Goal: Task Accomplishment & Management: Complete application form

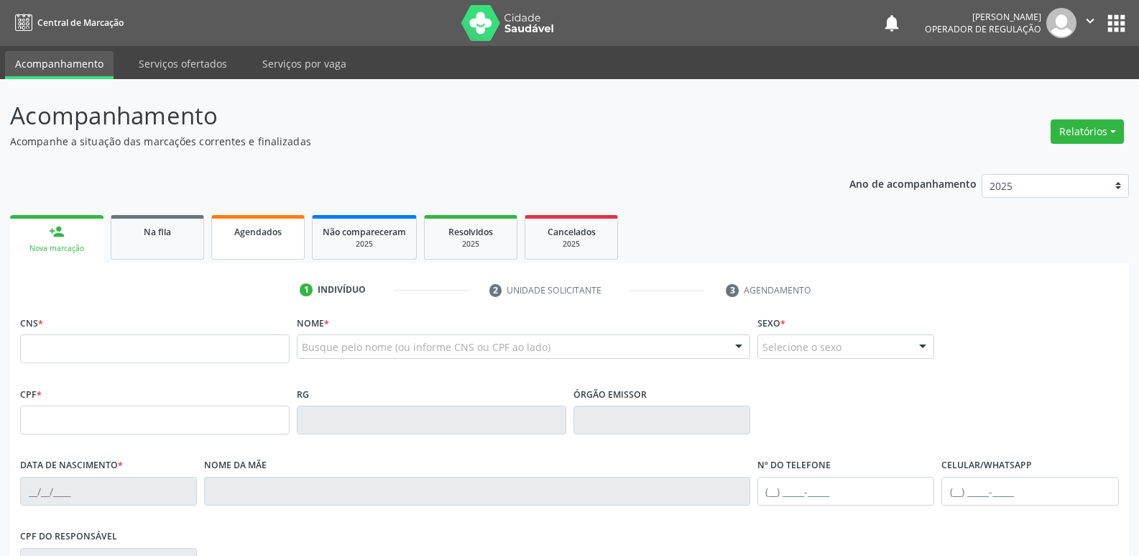
click at [252, 236] on span "Agendados" at bounding box center [257, 232] width 47 height 12
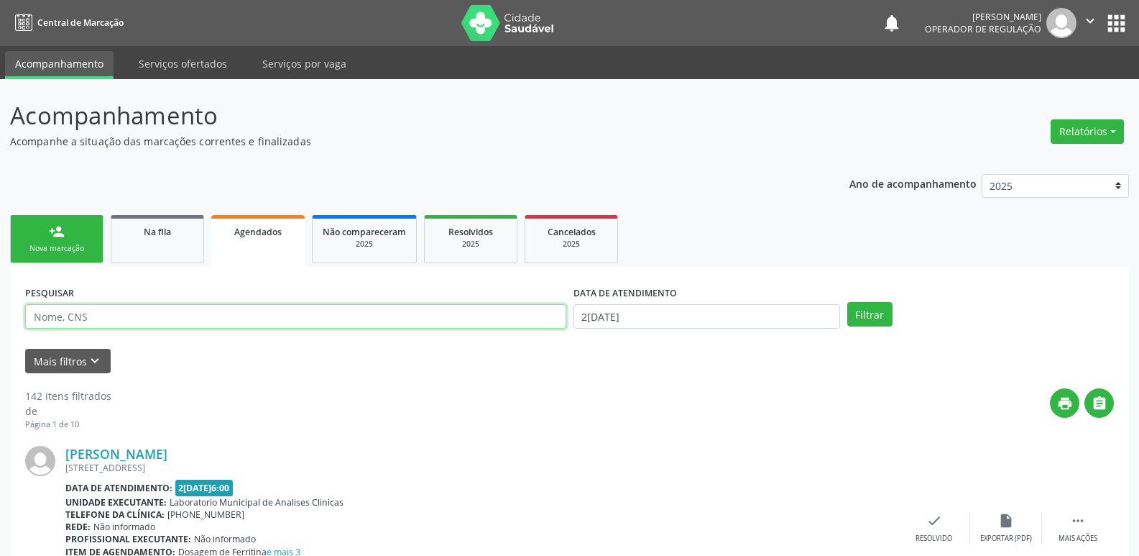
click at [162, 317] on input "text" at bounding box center [295, 316] width 541 height 24
type input "704103197496678"
click at [847, 302] on button "Filtrar" at bounding box center [869, 314] width 45 height 24
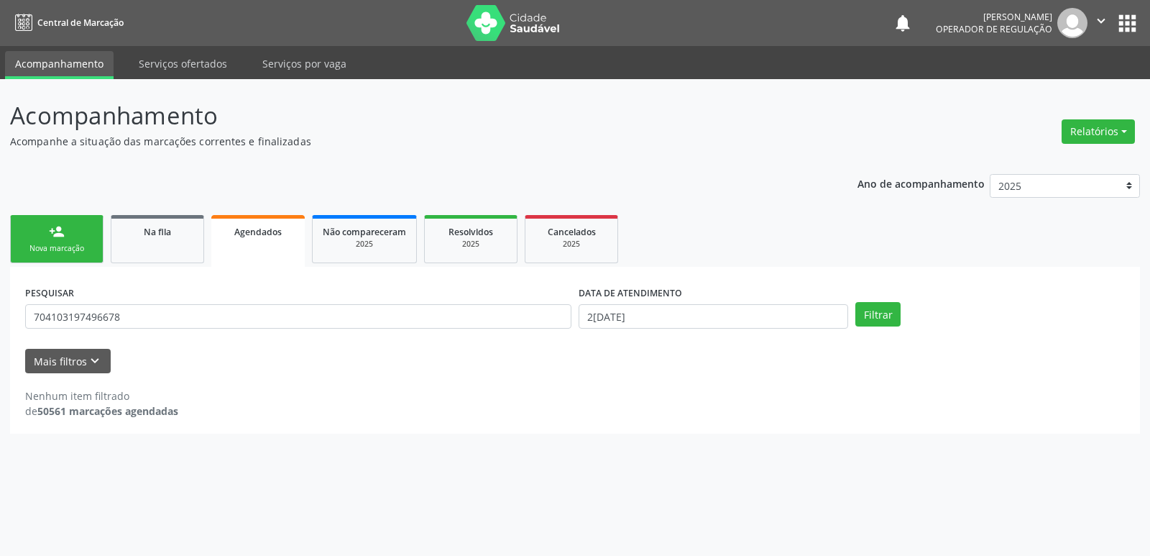
drag, startPoint x: 701, startPoint y: 287, endPoint x: 699, endPoint y: 310, distance: 22.5
click at [700, 297] on div "DATA DE ATENDIMENTO" at bounding box center [714, 293] width 270 height 22
click at [699, 311] on input "2[DATE]" at bounding box center [714, 316] width 270 height 24
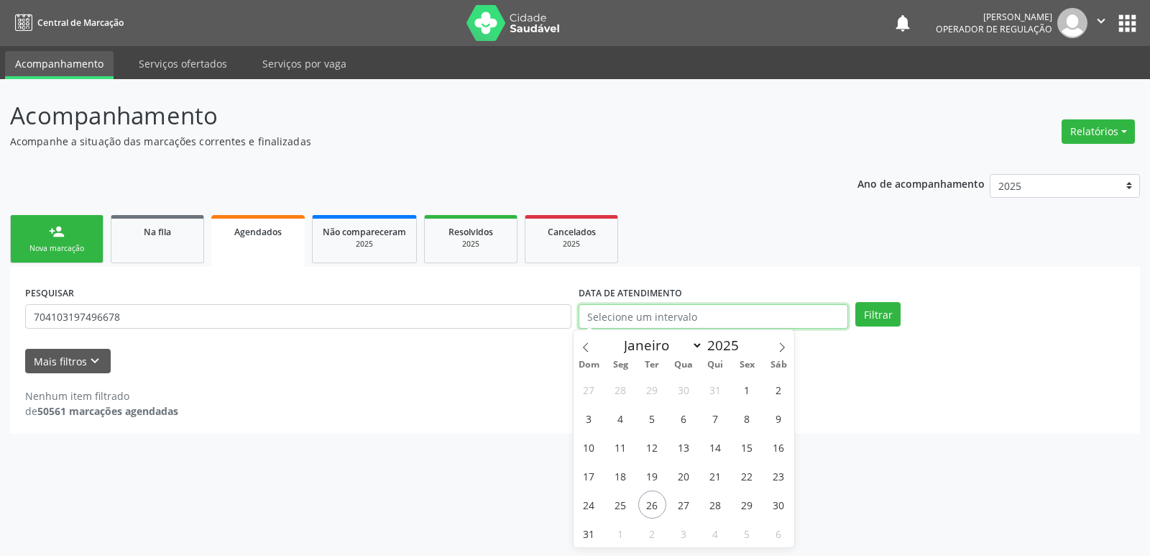
click at [855, 302] on button "Filtrar" at bounding box center [877, 314] width 45 height 24
click at [873, 310] on button "Filtrar" at bounding box center [877, 314] width 45 height 24
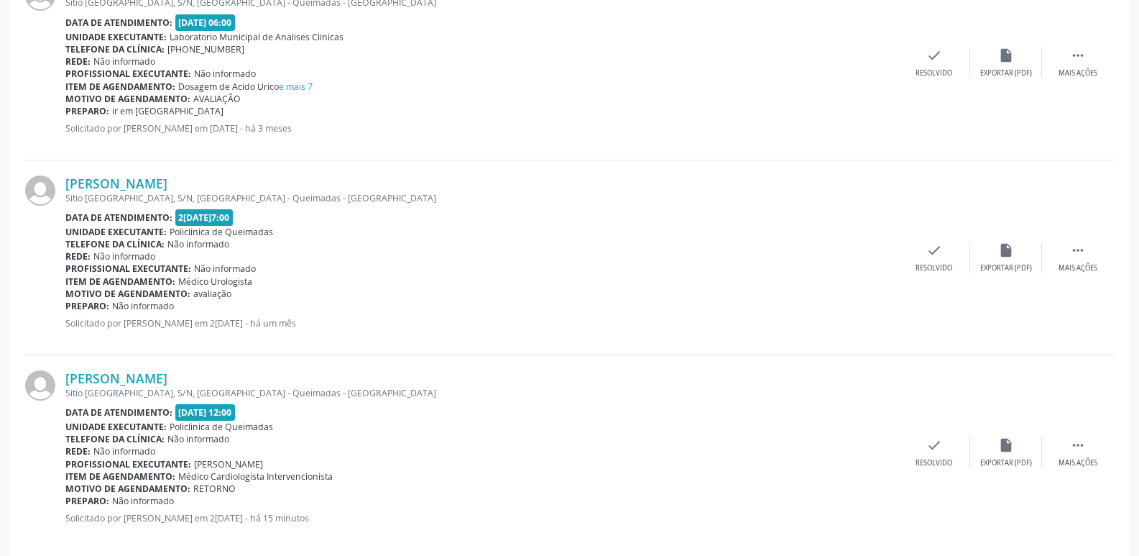
scroll to position [484, 0]
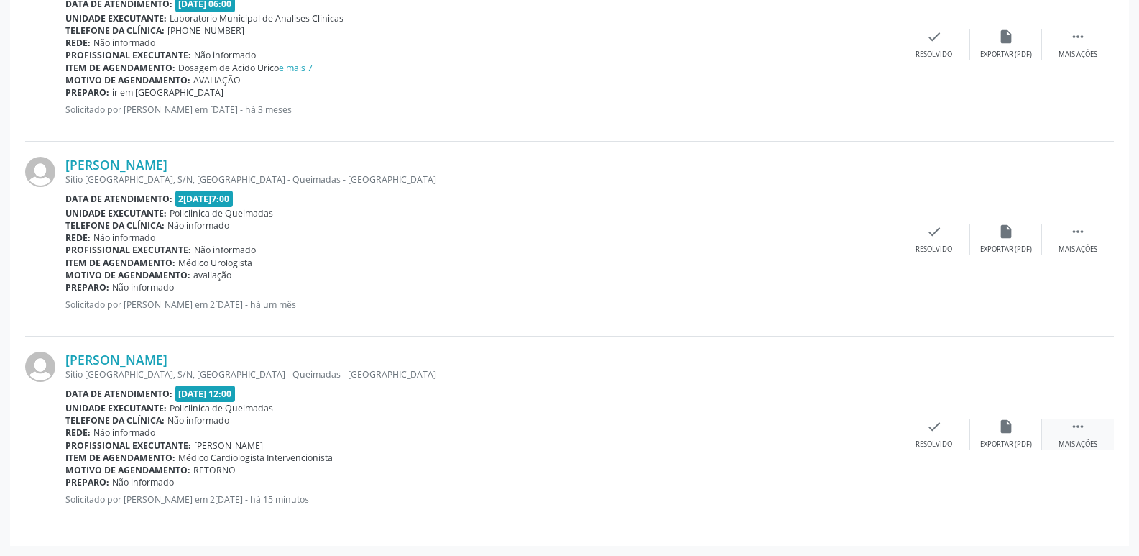
click at [1076, 435] on div " Mais ações" at bounding box center [1078, 433] width 72 height 31
click at [802, 430] on div "print Imprimir" at bounding box center [791, 433] width 72 height 31
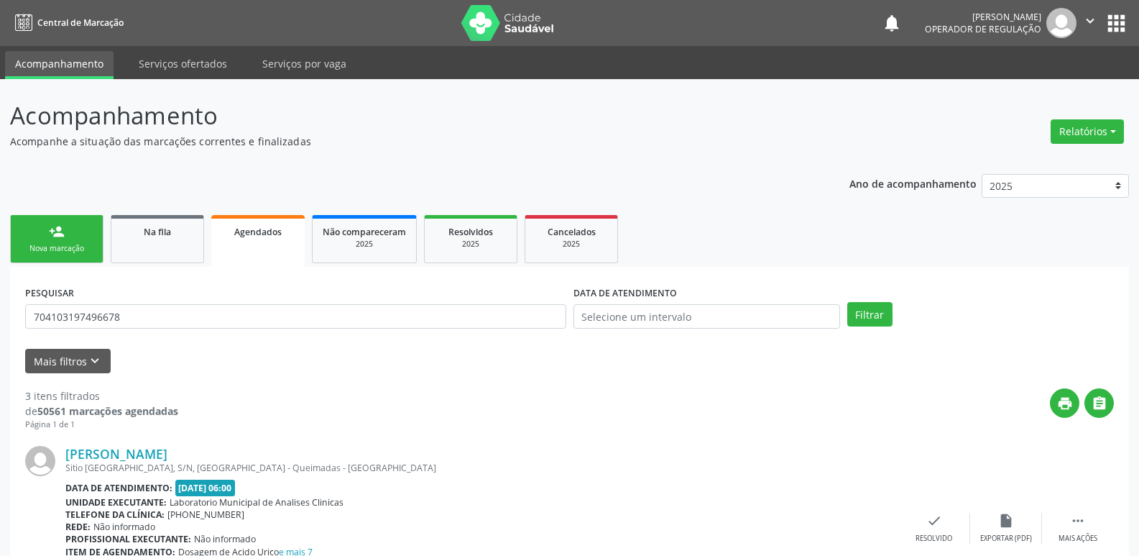
drag, startPoint x: 180, startPoint y: 300, endPoint x: 0, endPoint y: 325, distance: 181.3
click at [0, 325] on div "Acompanhamento Acompanhe a situação das marcações correntes e finalizadas Relat…" at bounding box center [569, 559] width 1139 height 960
drag, startPoint x: 162, startPoint y: 323, endPoint x: 16, endPoint y: 266, distance: 157.2
click at [0, 293] on div "Acompanhamento Acompanhe a situação das marcações correntes e finalizadas Relat…" at bounding box center [569, 559] width 1139 height 960
click at [847, 302] on button "Filtrar" at bounding box center [869, 314] width 45 height 24
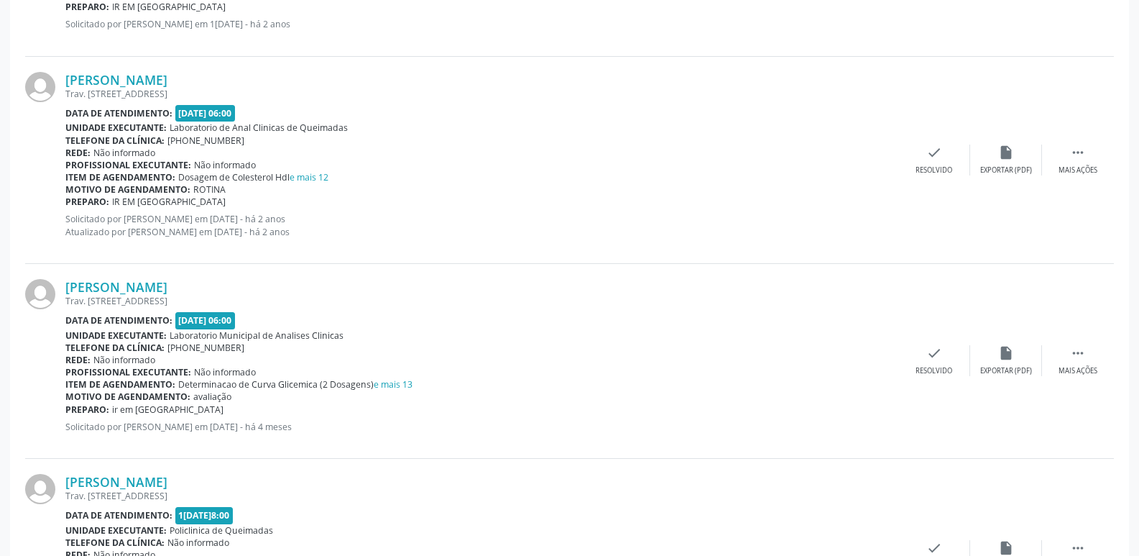
scroll to position [1093, 0]
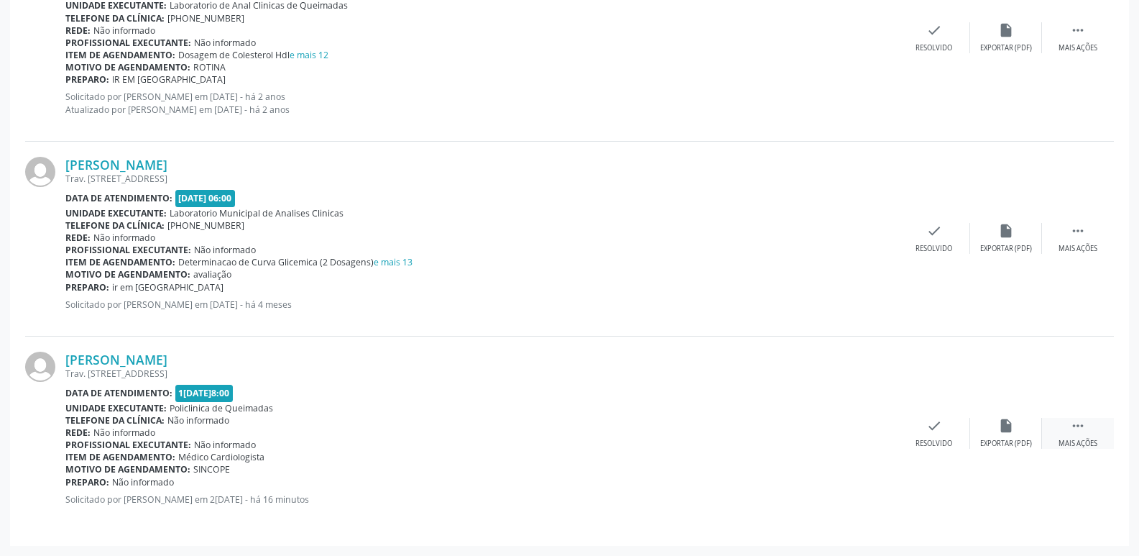
click at [1072, 425] on icon "" at bounding box center [1078, 426] width 16 height 16
click at [798, 438] on div "print Imprimir" at bounding box center [791, 433] width 72 height 31
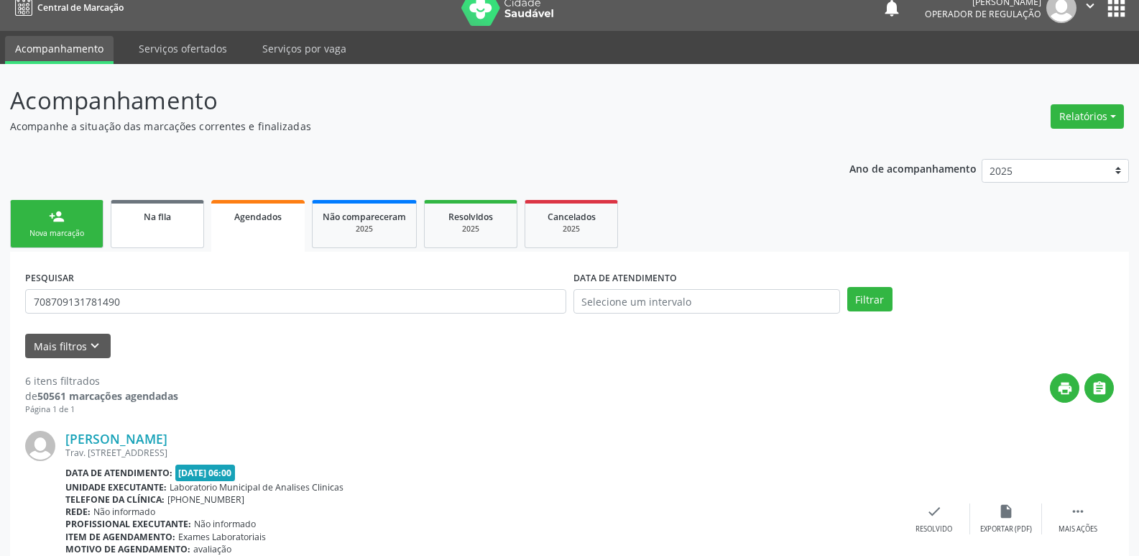
scroll to position [0, 0]
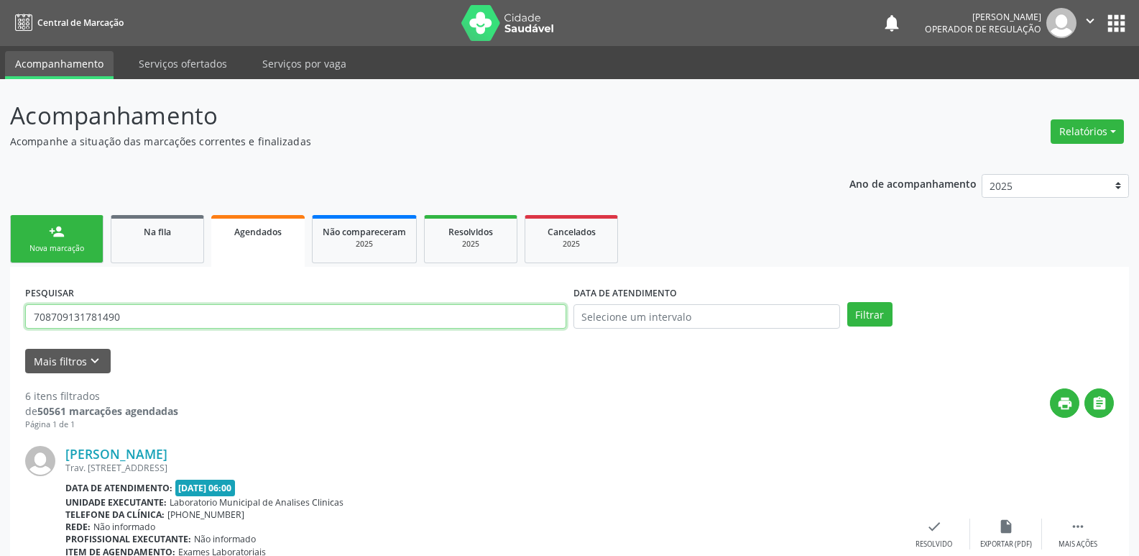
drag, startPoint x: 144, startPoint y: 324, endPoint x: 0, endPoint y: 269, distance: 154.0
type input "700505500455354"
click at [847, 302] on button "Filtrar" at bounding box center [869, 314] width 45 height 24
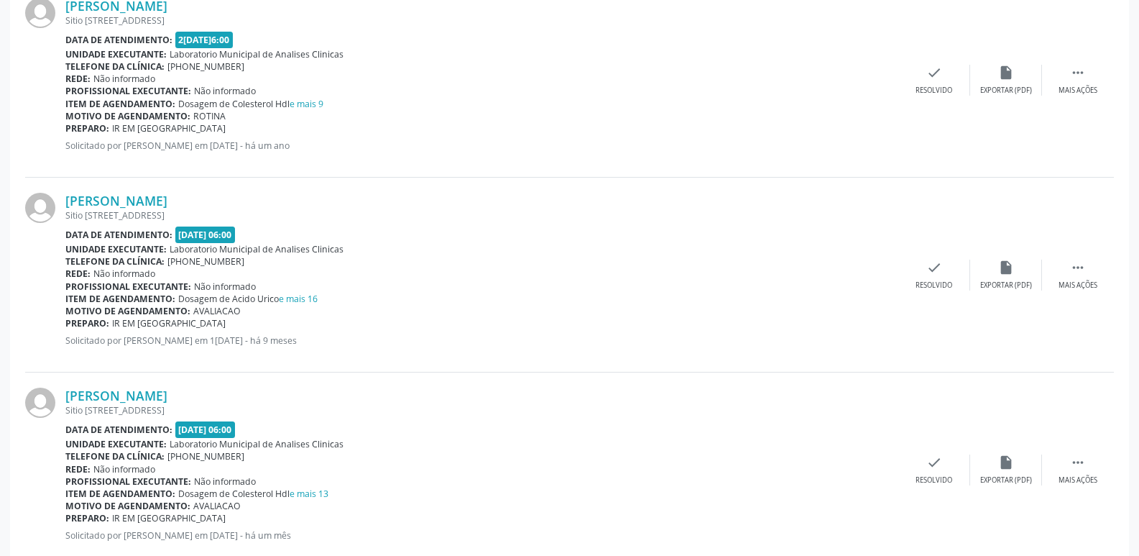
scroll to position [874, 0]
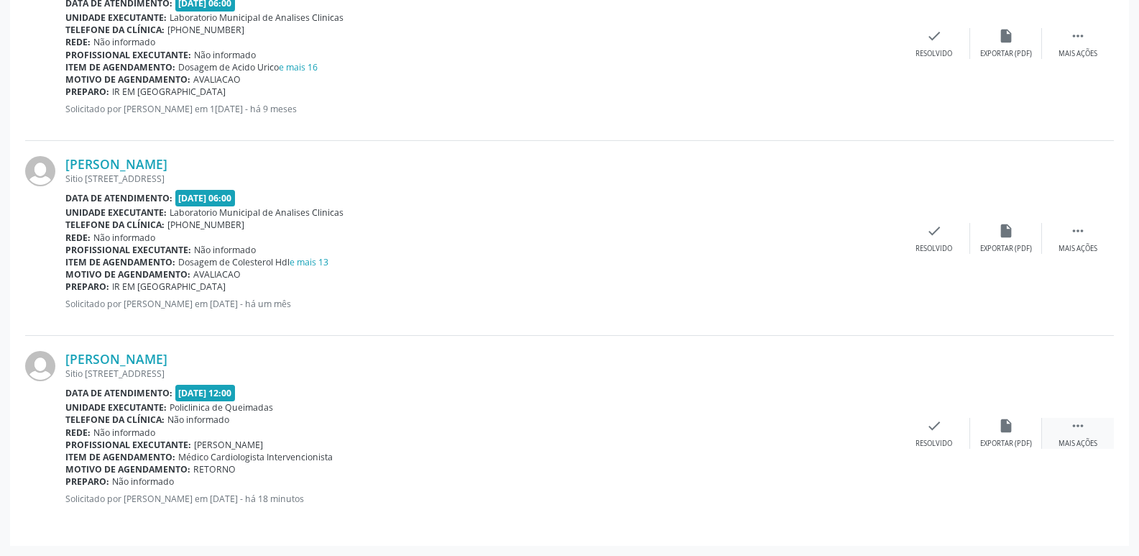
click at [1092, 431] on div " Mais ações" at bounding box center [1078, 433] width 72 height 31
click at [806, 437] on div "print Imprimir" at bounding box center [791, 433] width 72 height 31
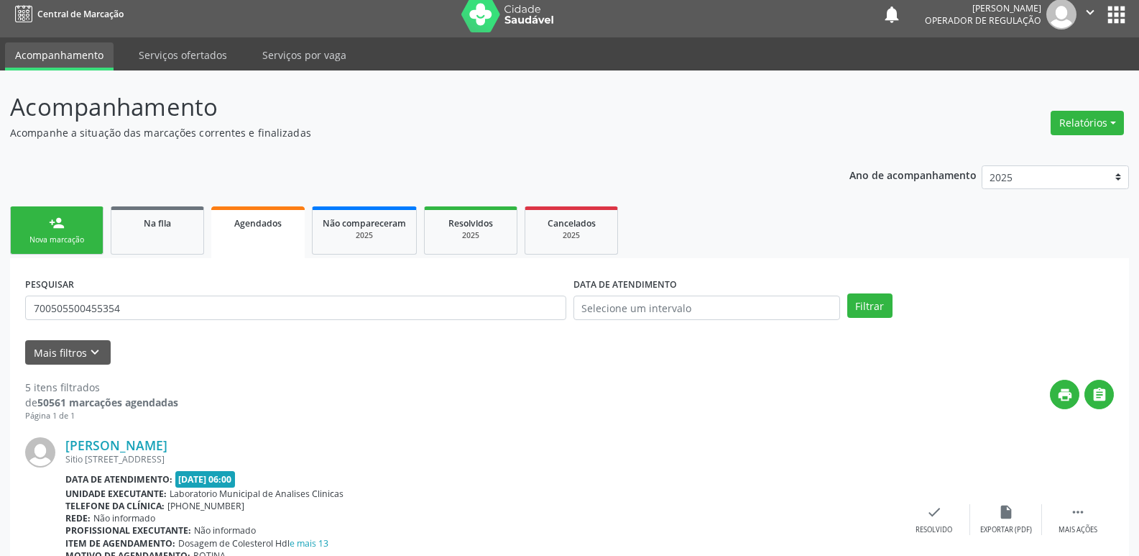
scroll to position [0, 0]
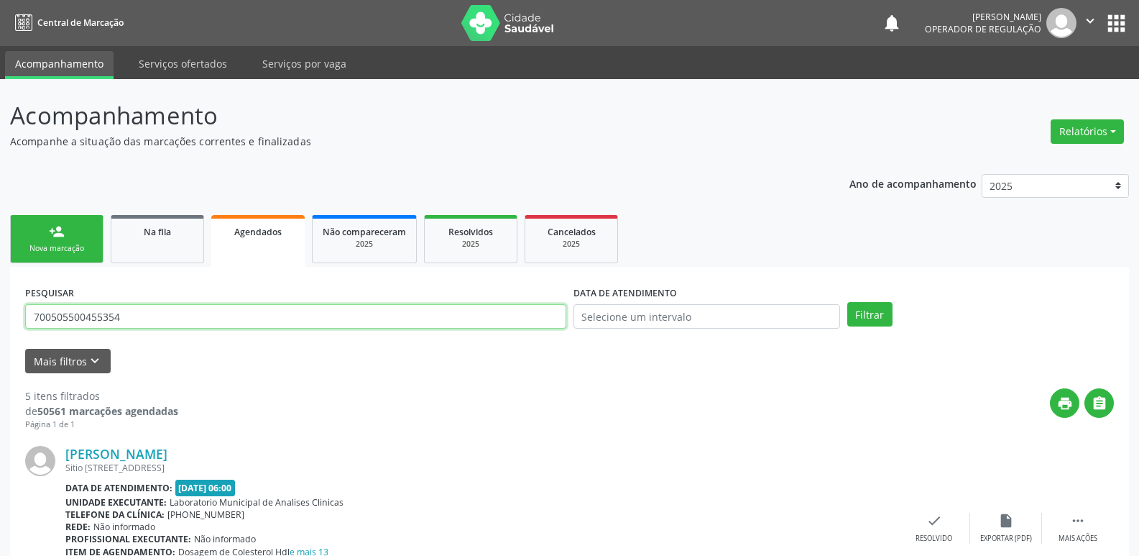
click at [170, 324] on input "700505500455354" at bounding box center [295, 316] width 541 height 24
click at [172, 321] on input "700505500455354" at bounding box center [295, 316] width 541 height 24
click at [70, 247] on div "Nova marcação" at bounding box center [57, 248] width 72 height 11
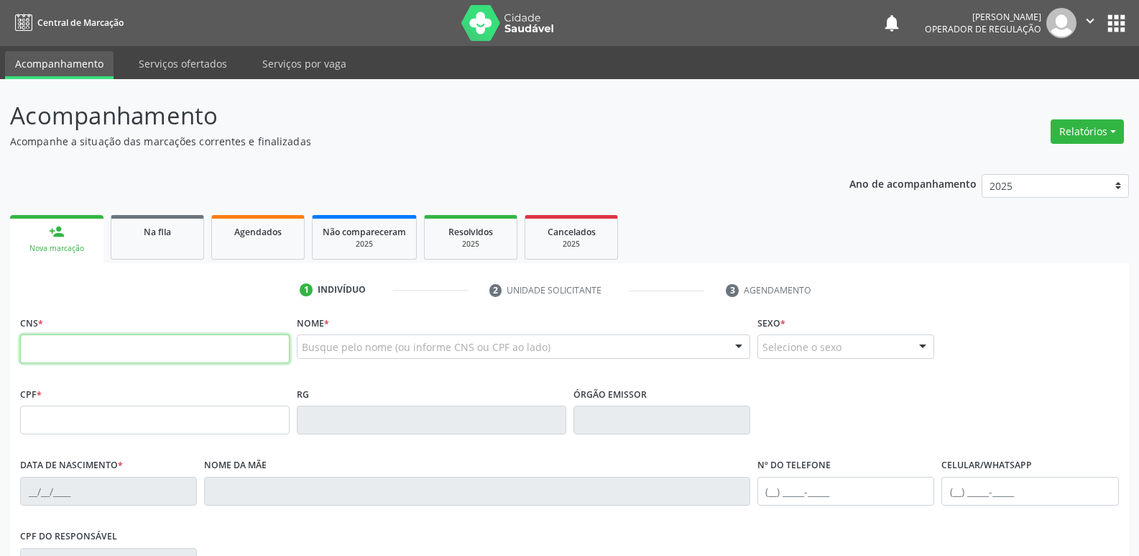
click at [66, 337] on input "text" at bounding box center [155, 348] width 270 height 29
type input "707 8096 7845 6111"
type input "074.915.754-20"
type input "[DATE]"
type input "[PERSON_NAME]"
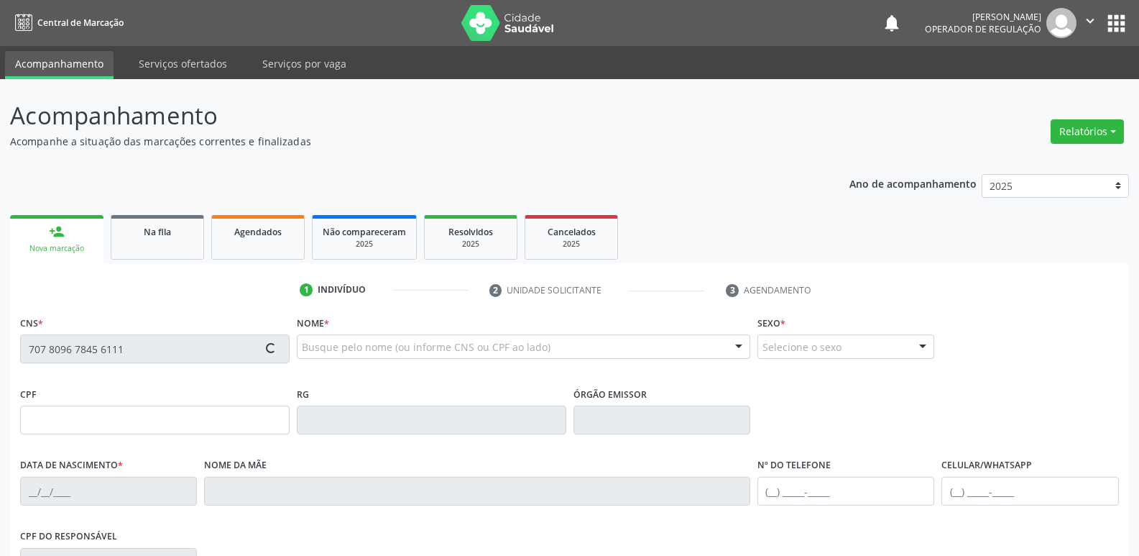
type input "[PHONE_NUMBER]"
type input "15"
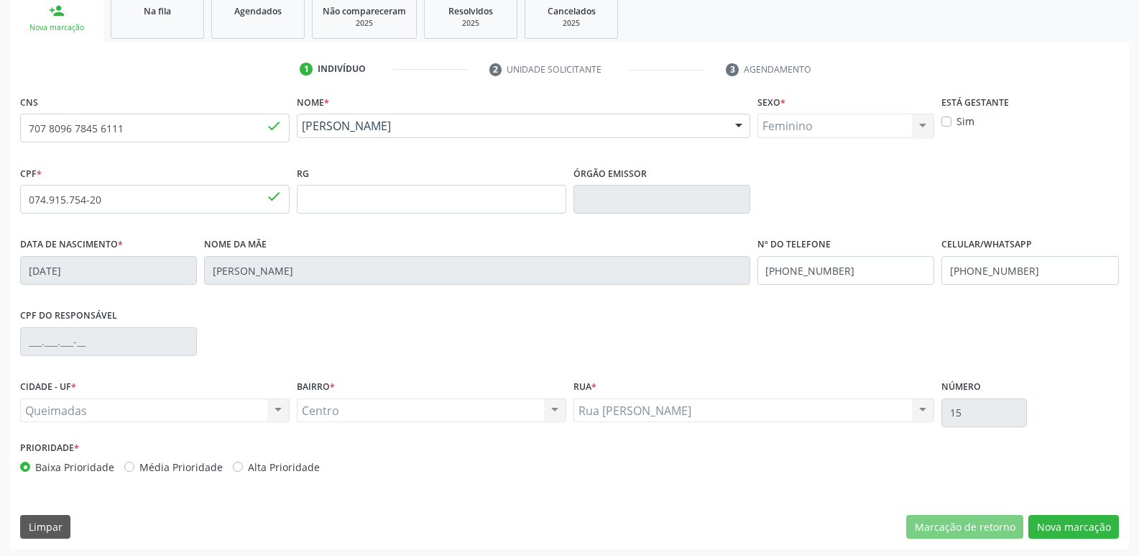
scroll to position [224, 0]
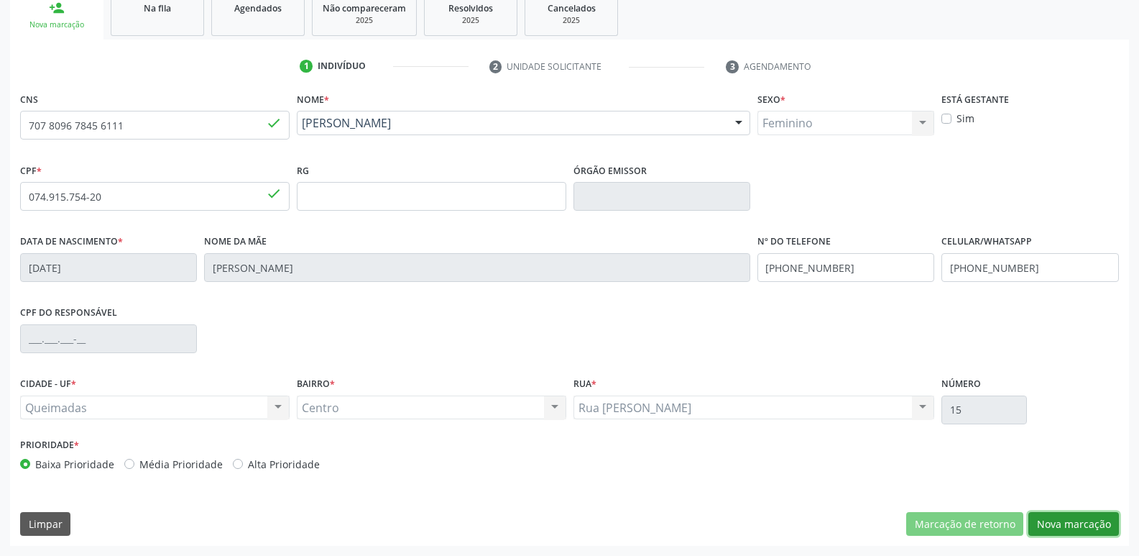
click at [1051, 519] on button "Nova marcação" at bounding box center [1073, 524] width 91 height 24
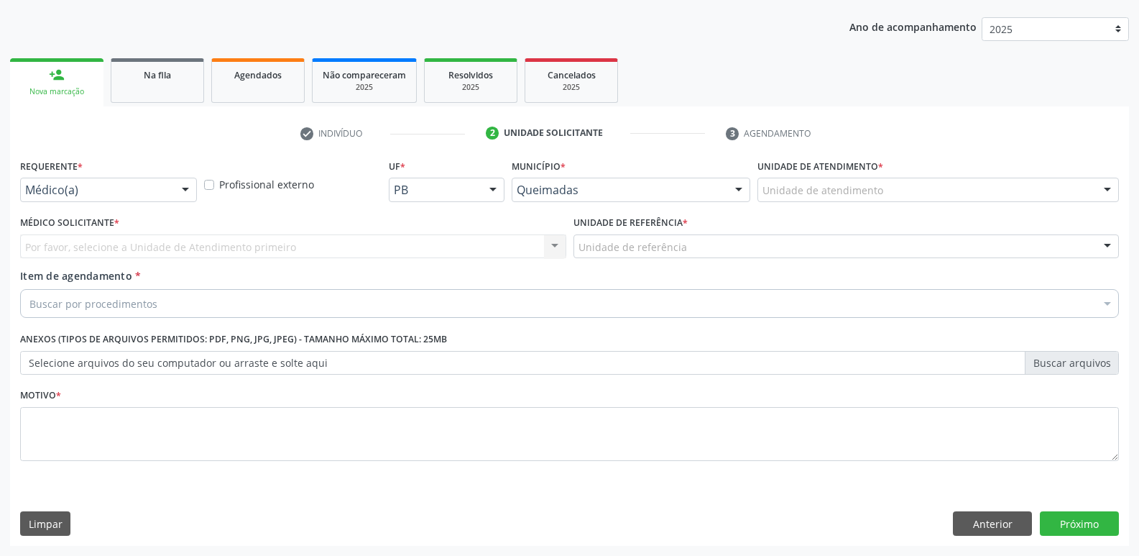
click at [177, 186] on div at bounding box center [186, 190] width 22 height 24
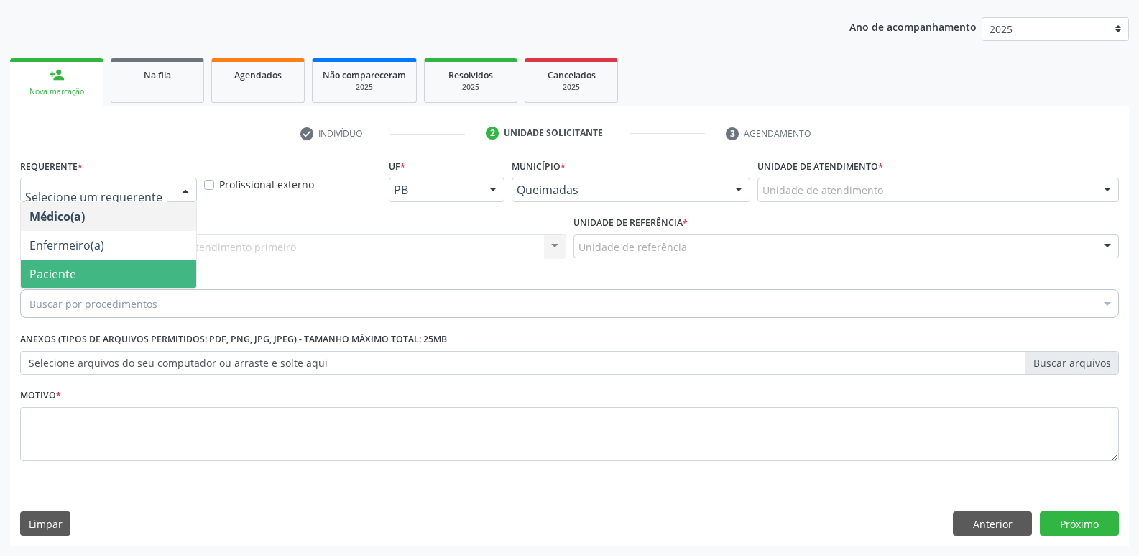
drag, startPoint x: 109, startPoint y: 270, endPoint x: 142, endPoint y: 259, distance: 35.5
click at [111, 267] on span "Paciente" at bounding box center [108, 273] width 175 height 29
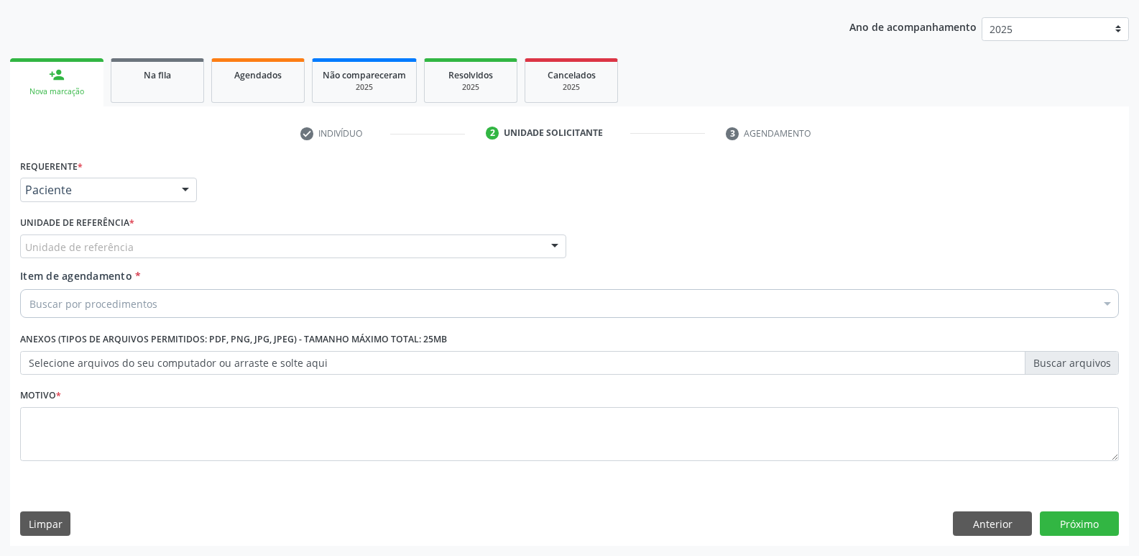
click at [178, 243] on div "Unidade de referência" at bounding box center [293, 246] width 546 height 24
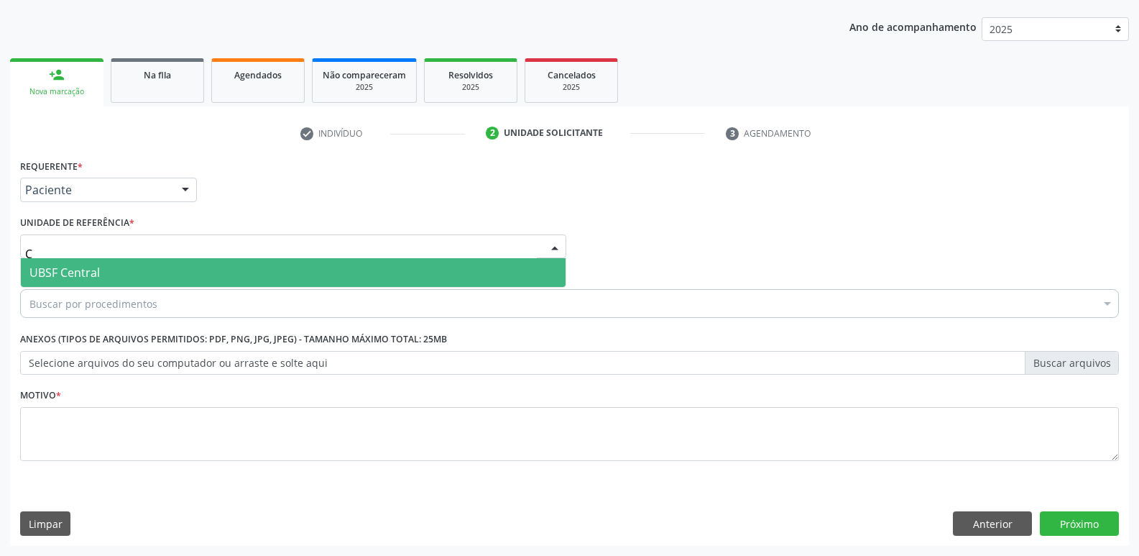
type input "CE"
click at [154, 271] on span "UBSF Central" at bounding box center [293, 272] width 545 height 29
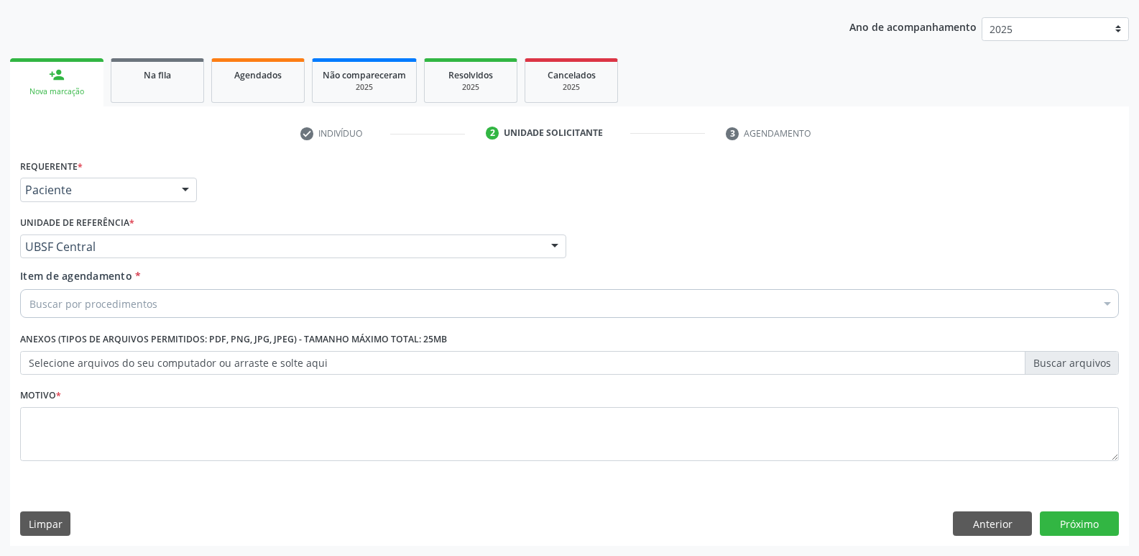
drag, startPoint x: 144, startPoint y: 305, endPoint x: 133, endPoint y: 303, distance: 10.9
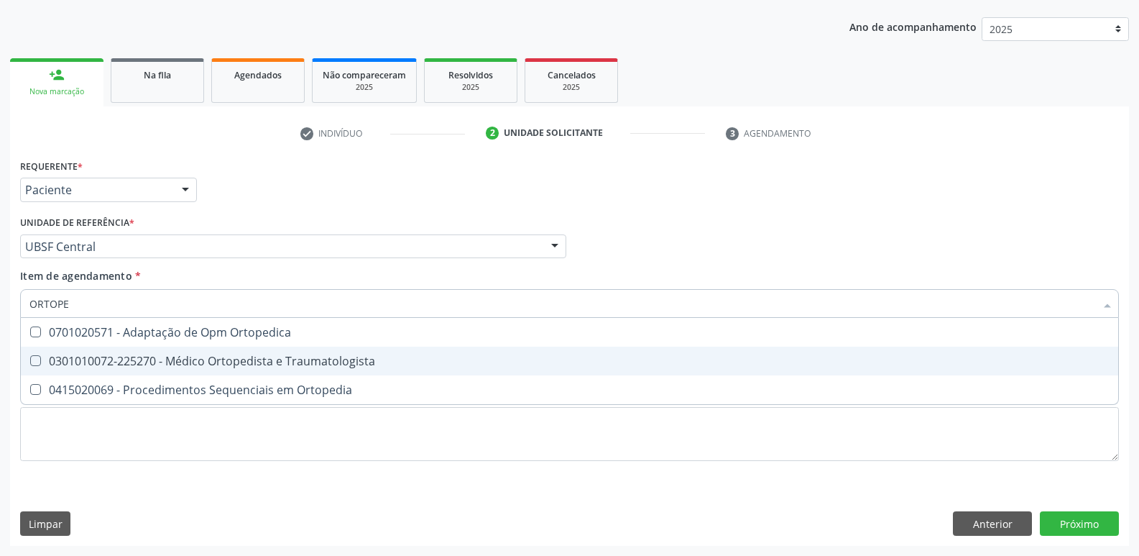
type input "ORTOPED"
click at [248, 355] on div "0301010072-225270 - Médico Ortopedista e Traumatologista" at bounding box center [569, 360] width 1080 height 11
checkbox Traumatologista "true"
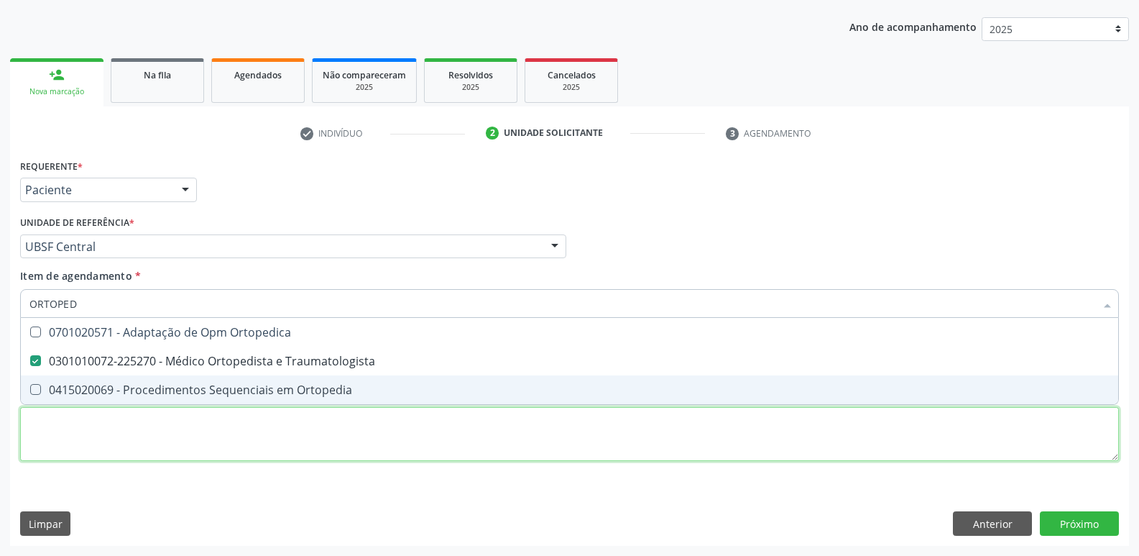
click at [198, 439] on div "Requerente * Paciente Médico(a) Enfermeiro(a) Paciente Nenhum resultado encontr…" at bounding box center [569, 318] width 1099 height 326
paste textarea "AVALIAÇÃO"
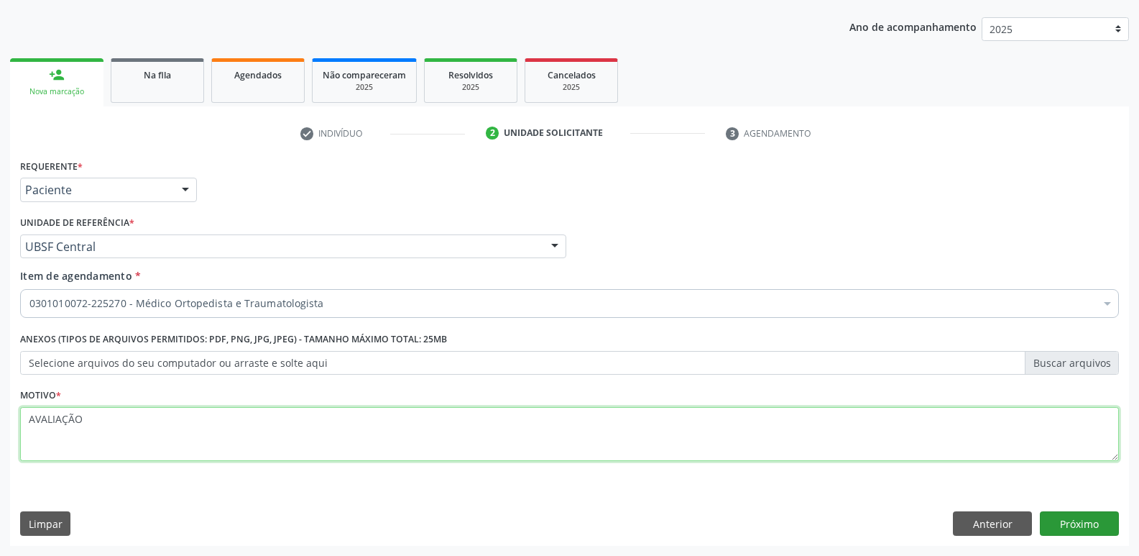
type textarea "AVALIAÇÃO"
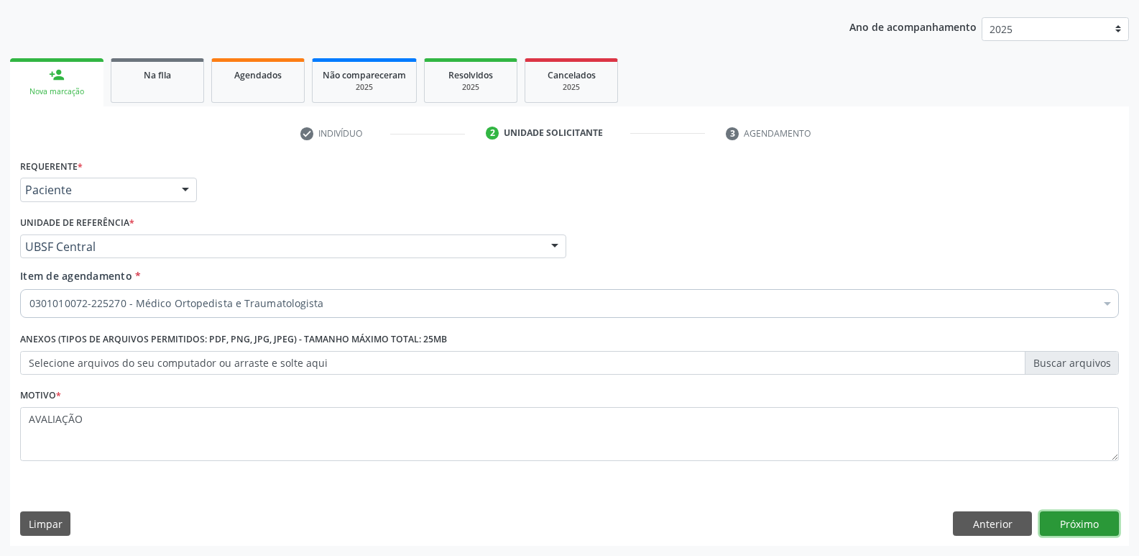
click at [1063, 513] on button "Próximo" at bounding box center [1079, 523] width 79 height 24
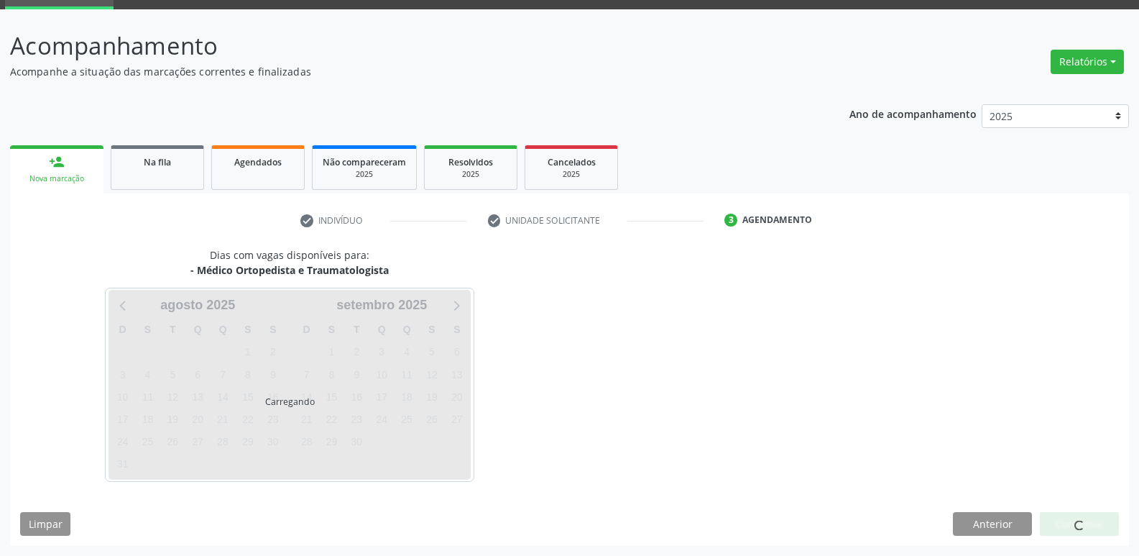
scroll to position [70, 0]
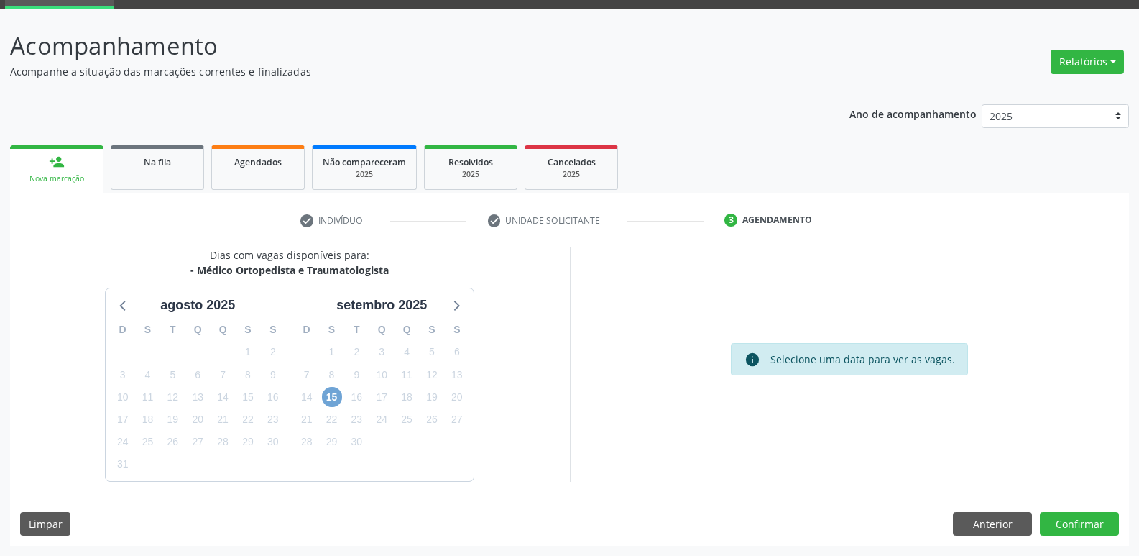
click at [328, 397] on span "15" at bounding box center [332, 397] width 20 height 20
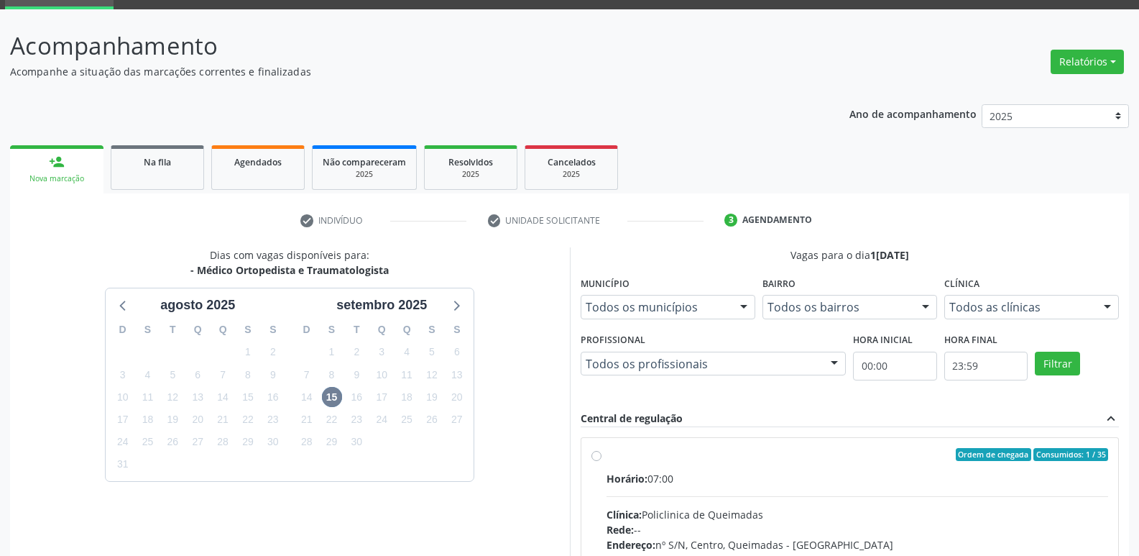
drag, startPoint x: 991, startPoint y: 485, endPoint x: 1023, endPoint y: 356, distance: 133.3
click at [995, 464] on label "Ordem de chegada Consumidos: 1 / 35 Horário: 07:00 Clínica: Policlinica de Quei…" at bounding box center [858, 558] width 502 height 221
click at [602, 461] on input "Ordem de chegada Consumidos: 1 / 35 Horário: 07:00 Clínica: Policlinica de Quei…" at bounding box center [596, 454] width 10 height 13
radio input "true"
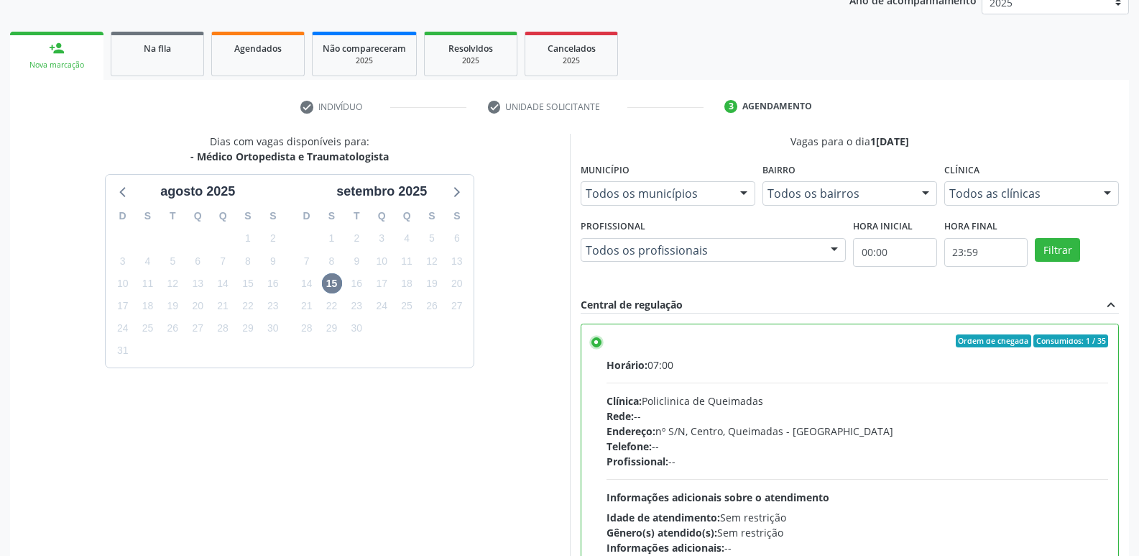
scroll to position [303, 0]
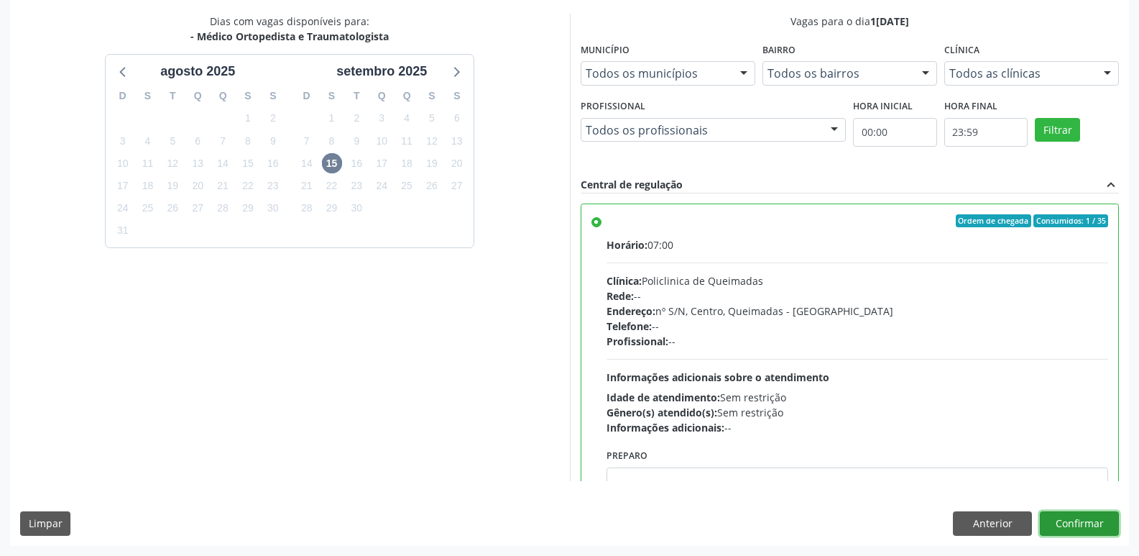
click at [1085, 516] on button "Confirmar" at bounding box center [1079, 523] width 79 height 24
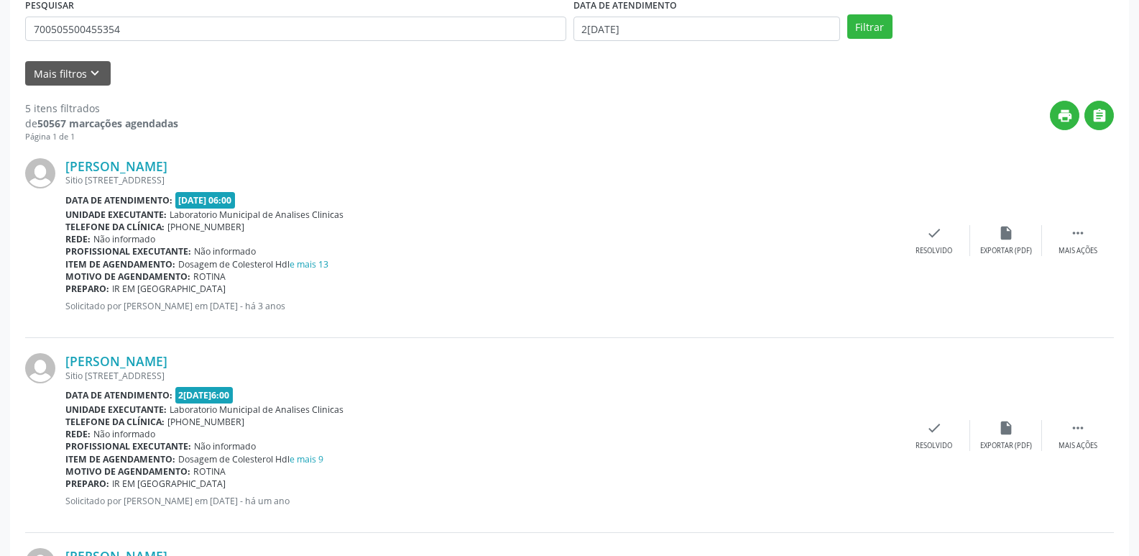
scroll to position [0, 0]
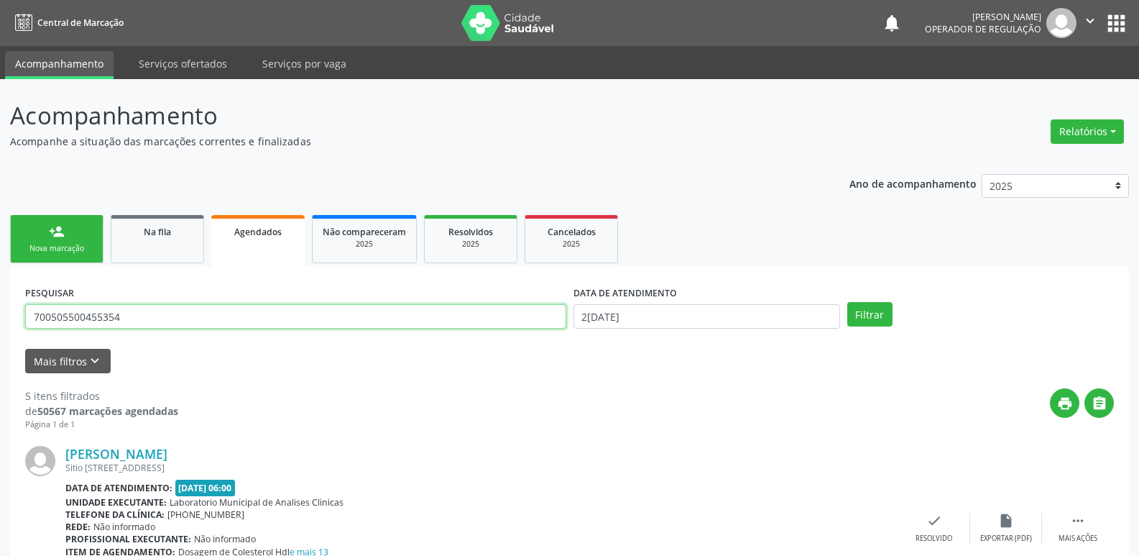
drag, startPoint x: 185, startPoint y: 323, endPoint x: 0, endPoint y: 329, distance: 184.8
type input "702608774044546"
click at [847, 302] on button "Filtrar" at bounding box center [869, 314] width 45 height 24
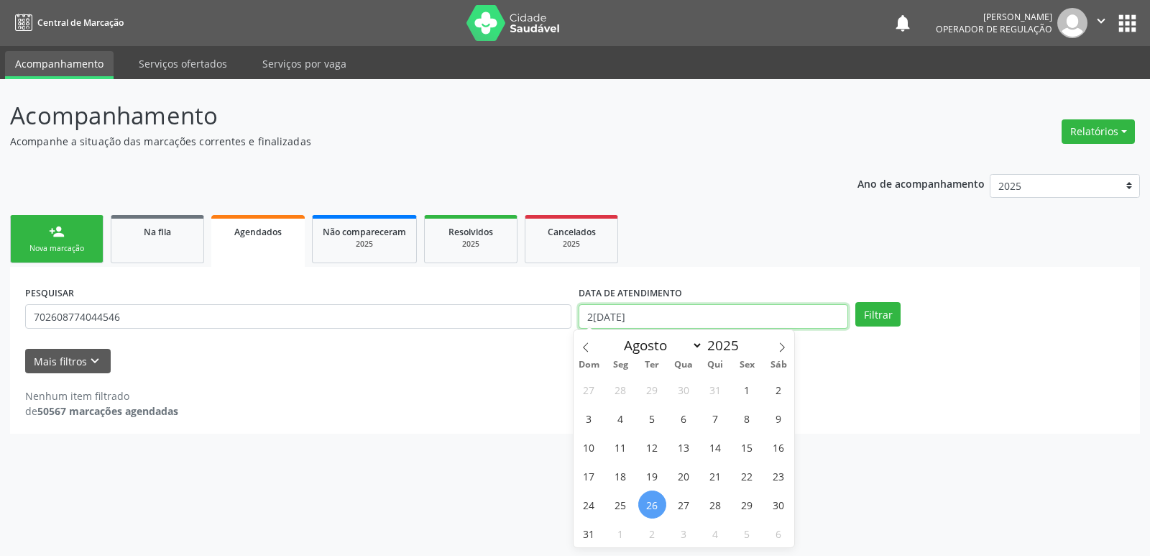
drag, startPoint x: 684, startPoint y: 314, endPoint x: 675, endPoint y: 312, distance: 9.6
click at [683, 314] on input "2[DATE]" at bounding box center [714, 316] width 270 height 24
click at [855, 302] on button "Filtrar" at bounding box center [877, 314] width 45 height 24
click at [881, 316] on button "Filtrar" at bounding box center [877, 314] width 45 height 24
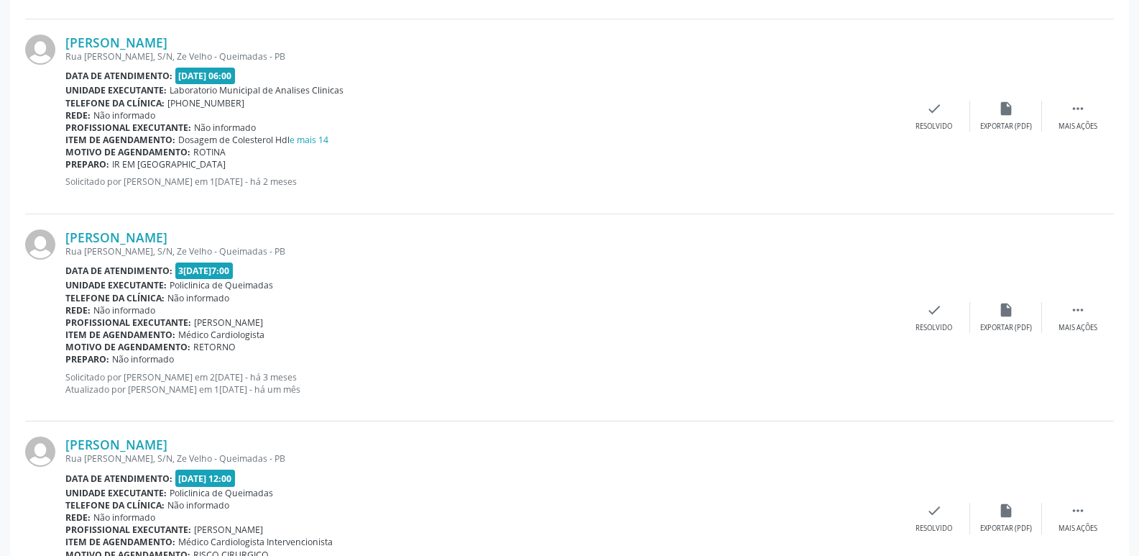
scroll to position [1470, 0]
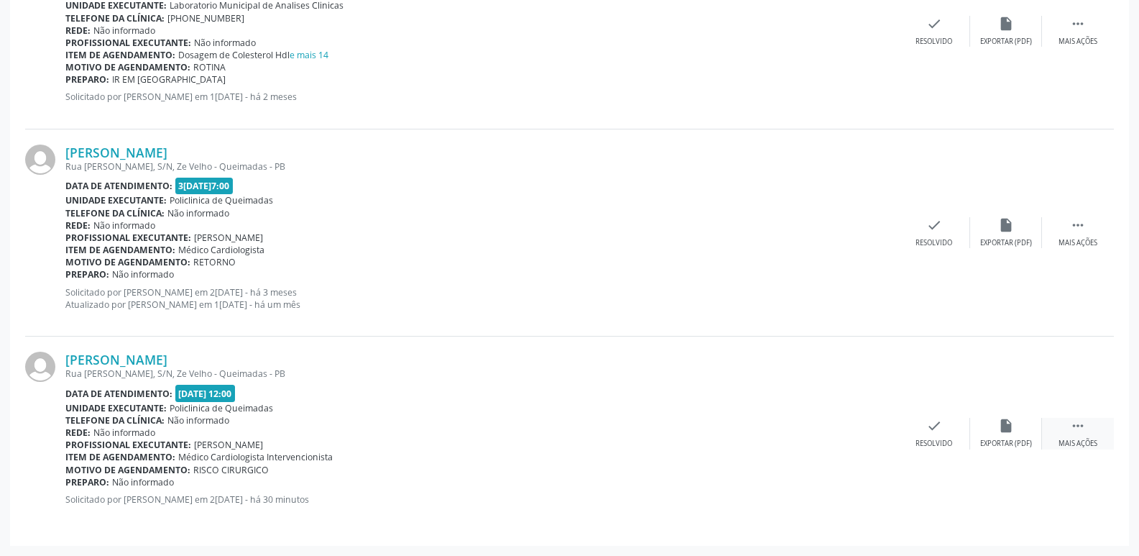
click at [1072, 421] on icon "" at bounding box center [1078, 426] width 16 height 16
click at [801, 423] on div "print Imprimir" at bounding box center [791, 433] width 72 height 31
click at [1007, 431] on icon "edit" at bounding box center [1006, 426] width 16 height 16
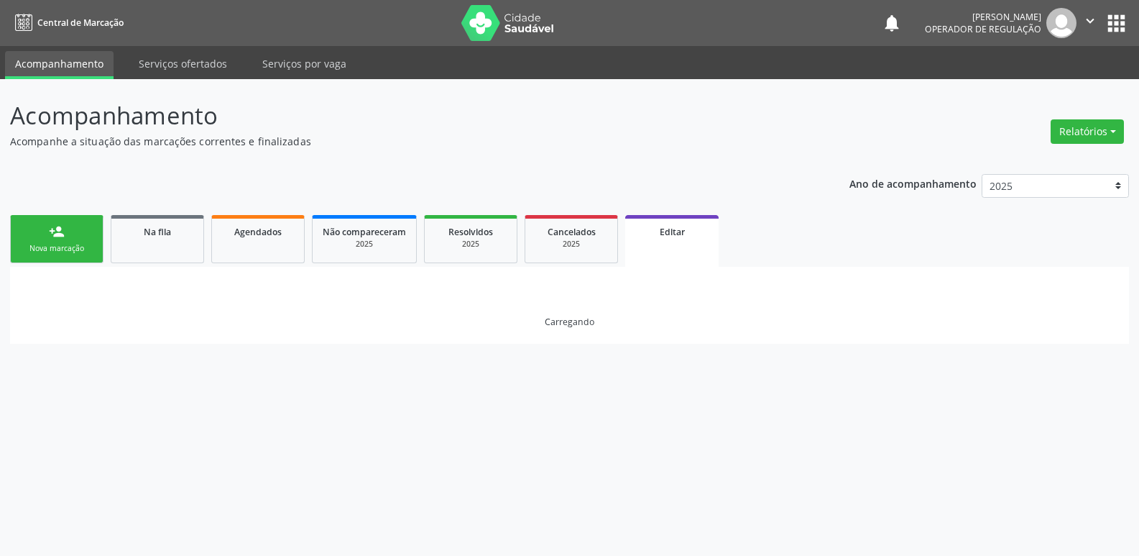
scroll to position [0, 0]
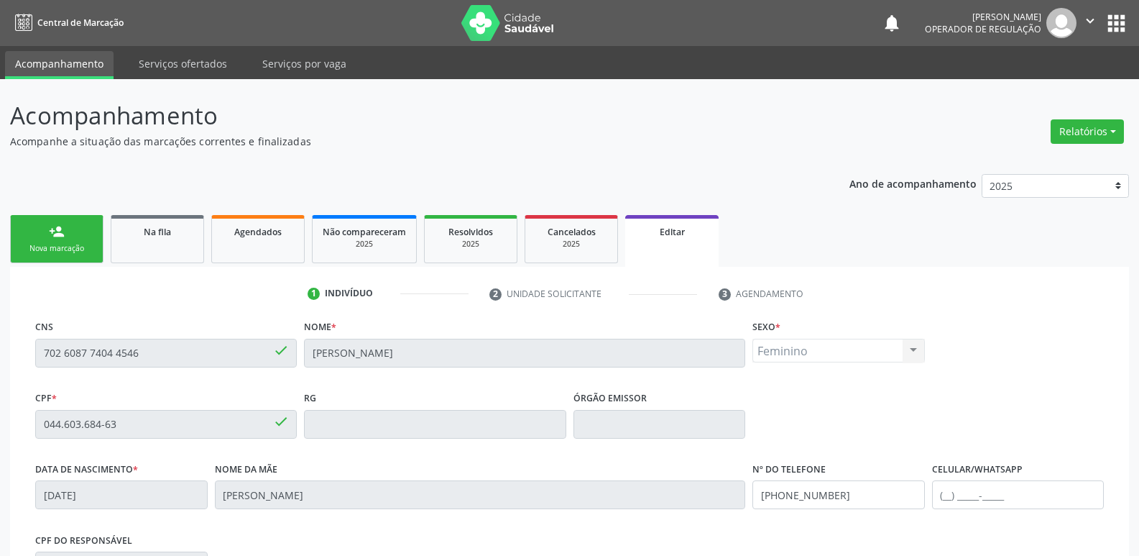
drag, startPoint x: 77, startPoint y: 262, endPoint x: 64, endPoint y: 232, distance: 32.8
click at [75, 262] on link "person_add Nova marcação" at bounding box center [56, 239] width 93 height 48
click at [64, 232] on div "person_add" at bounding box center [57, 232] width 16 height 16
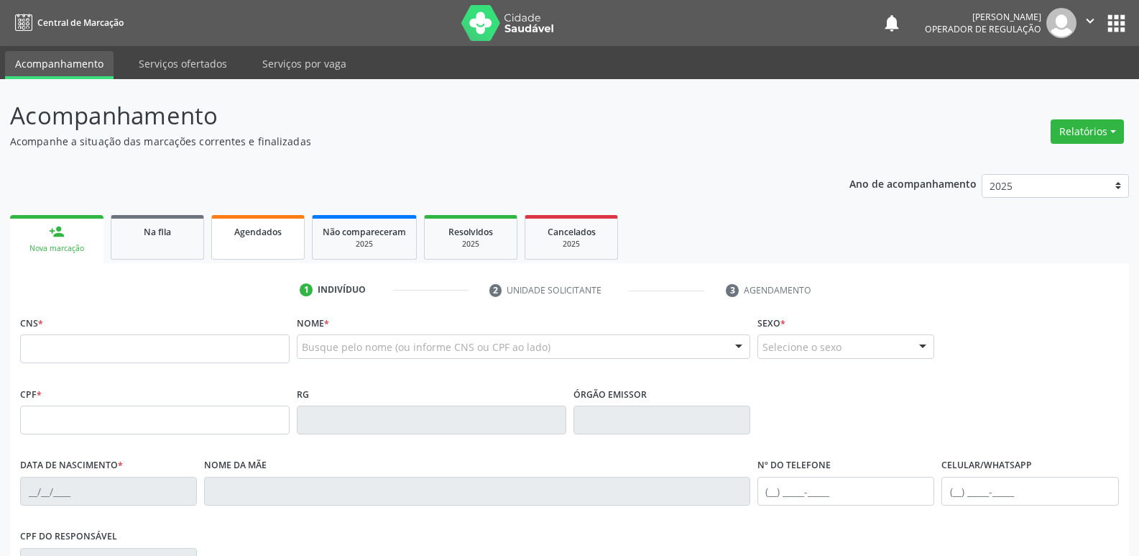
click at [283, 239] on link "Agendados" at bounding box center [257, 237] width 93 height 45
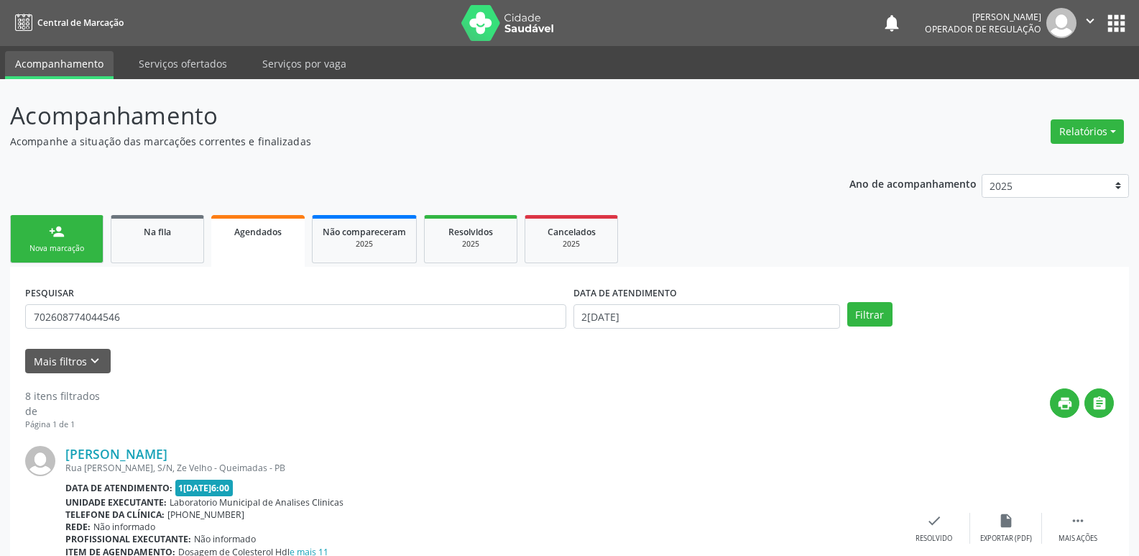
click at [141, 316] on input "702608774044546" at bounding box center [295, 316] width 541 height 24
drag, startPoint x: 139, startPoint y: 311, endPoint x: 131, endPoint y: 300, distance: 13.8
click at [132, 301] on div "PESQUISAR" at bounding box center [296, 310] width 548 height 56
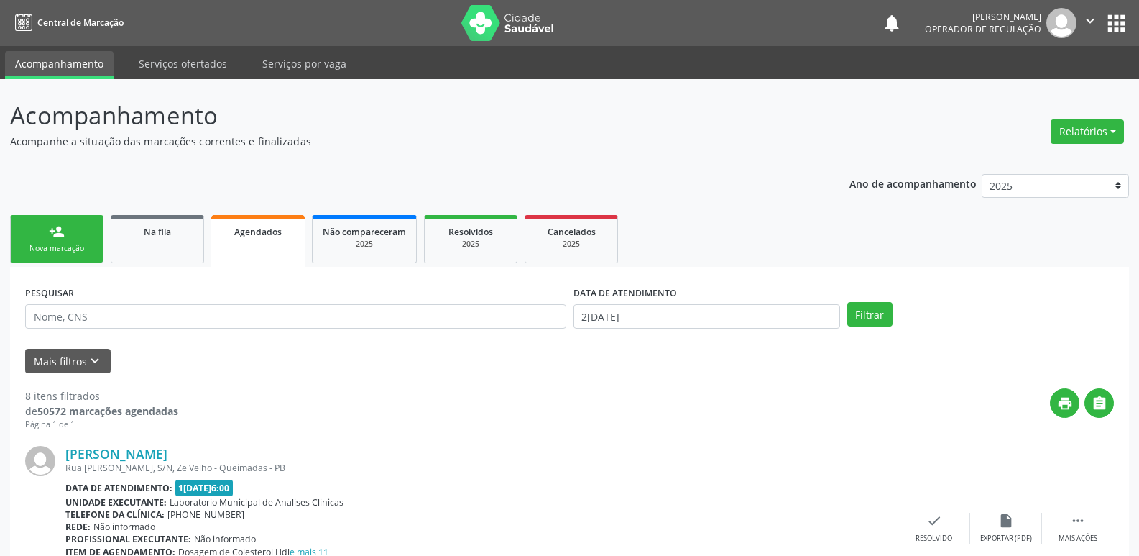
click at [133, 308] on input "text" at bounding box center [295, 316] width 541 height 24
